Goal: Information Seeking & Learning: Learn about a topic

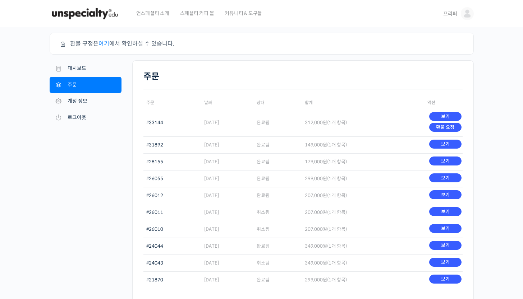
click at [80, 17] on img at bounding box center [85, 14] width 70 height 22
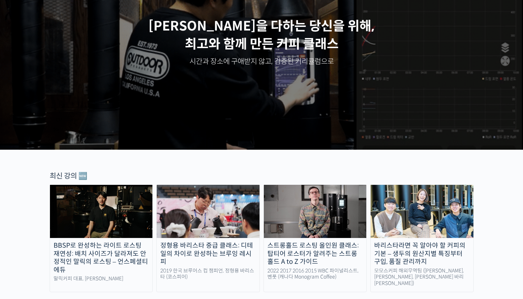
scroll to position [226, 0]
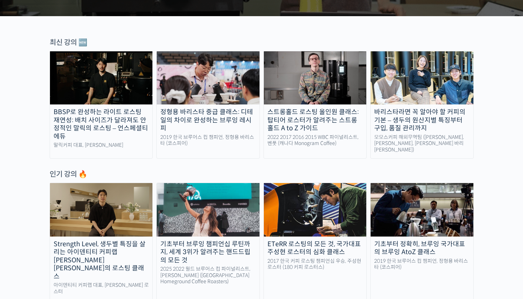
click at [292, 119] on div "스트롱홀드 로스팅 올인원 클래스: 탑티어 로스터가 알려주는 스트롱홀드 A to Z 가이드" at bounding box center [315, 120] width 103 height 24
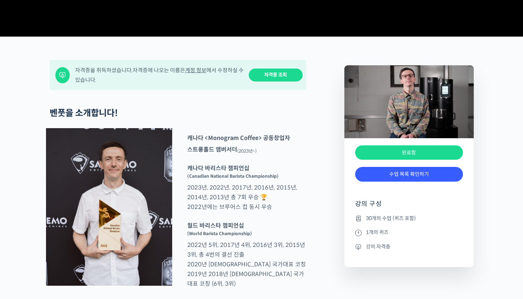
scroll to position [282, 0]
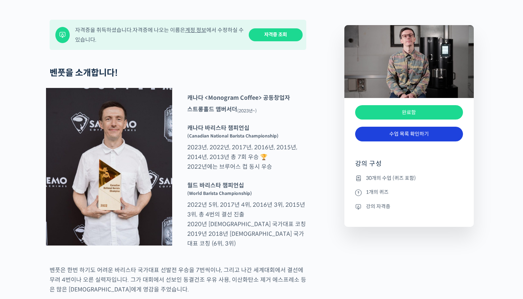
click at [406, 142] on link "수업 목록 확인하기" at bounding box center [409, 134] width 108 height 15
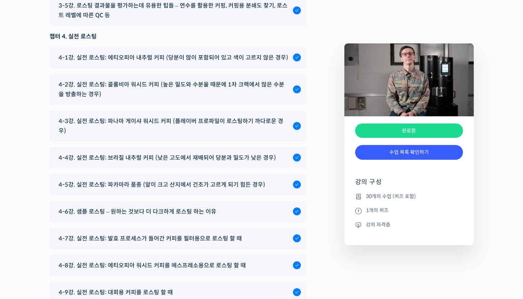
scroll to position [4119, 0]
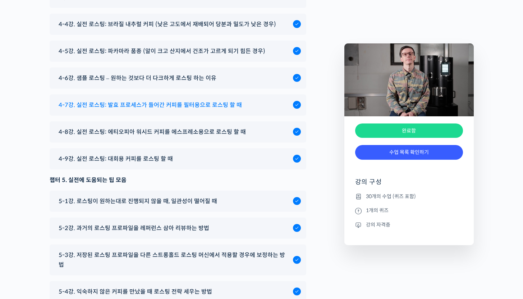
click at [215, 110] on span "4-7강. 실전 로스팅: 발효 프로세스가 들어간 커피를 필터용으로 로스팅 할 때" at bounding box center [150, 105] width 183 height 10
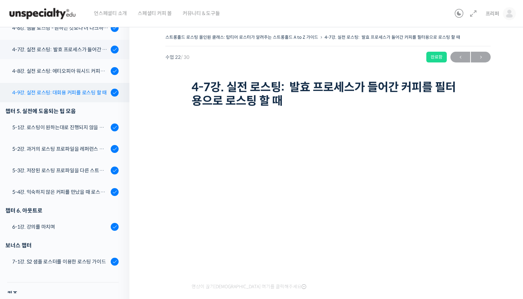
click at [95, 90] on div "4-9강. 실전 로스팅: 대회용 커피를 로스팅 할 때" at bounding box center [60, 93] width 96 height 8
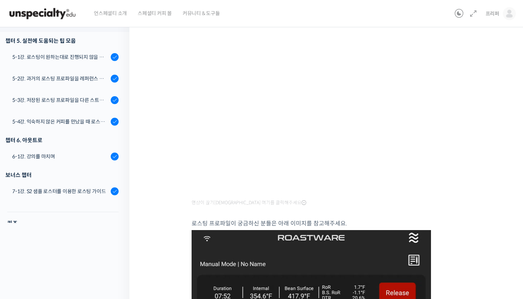
scroll to position [65, 0]
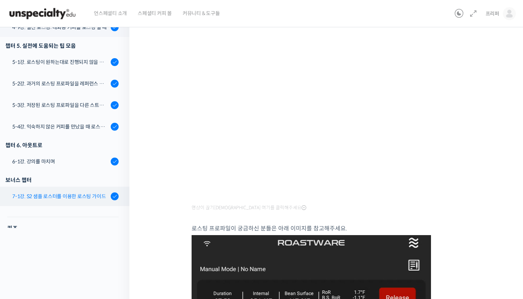
click at [80, 196] on div "7-1강. S2 샘플 로스터를 이용한 로스팅 가이드" at bounding box center [60, 197] width 96 height 8
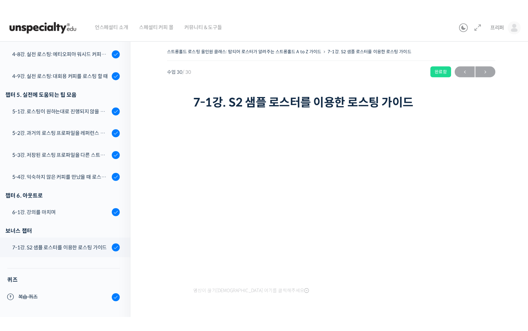
scroll to position [596, 0]
